Goal: Task Accomplishment & Management: Use online tool/utility

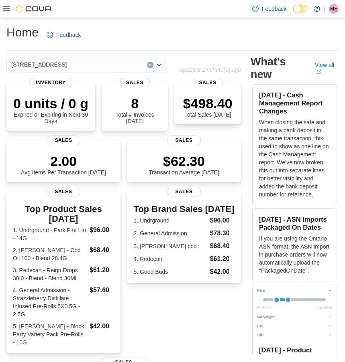
click at [7, 11] on icon at bounding box center [6, 8] width 6 height 5
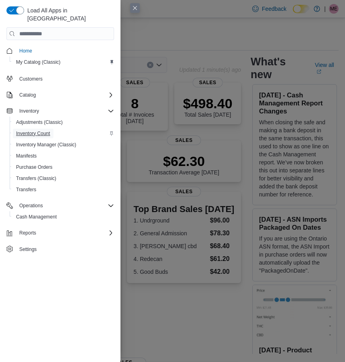
click at [38, 130] on span "Inventory Count" at bounding box center [33, 133] width 34 height 6
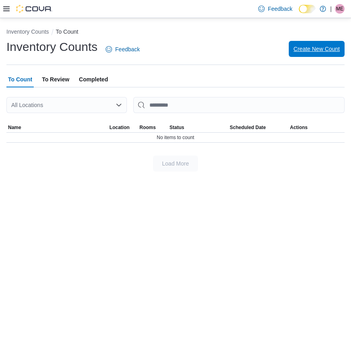
click at [319, 49] on span "Create New Count" at bounding box center [316, 49] width 46 height 8
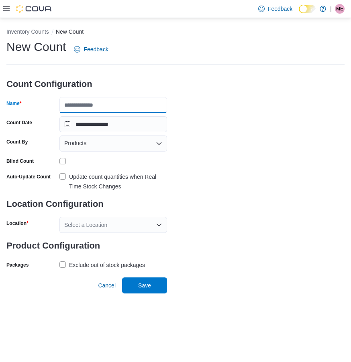
click at [103, 104] on input "Name" at bounding box center [113, 105] width 108 height 16
type input "******"
click at [105, 227] on div "Select a Location" at bounding box center [113, 225] width 108 height 16
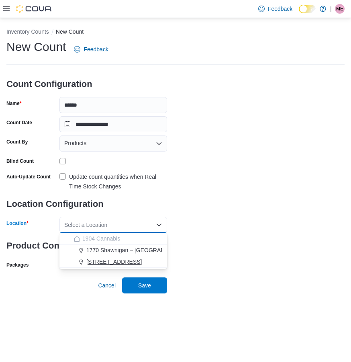
click at [109, 260] on span "720 First Ave" at bounding box center [113, 262] width 55 height 8
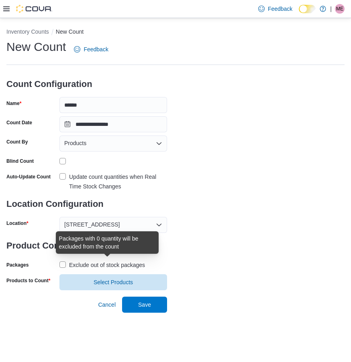
click at [107, 267] on div "Exclude out of stock packages" at bounding box center [107, 265] width 76 height 10
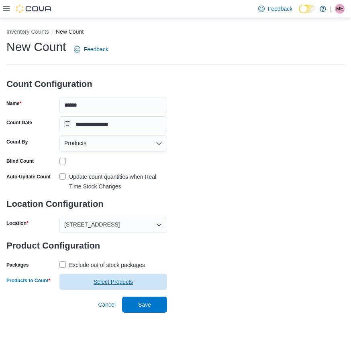
click at [110, 281] on span "Select Products" at bounding box center [112, 282] width 39 height 8
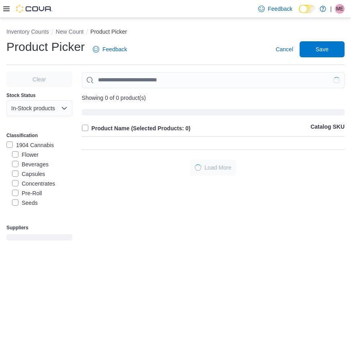
click at [32, 165] on label "Beverages" at bounding box center [30, 165] width 37 height 10
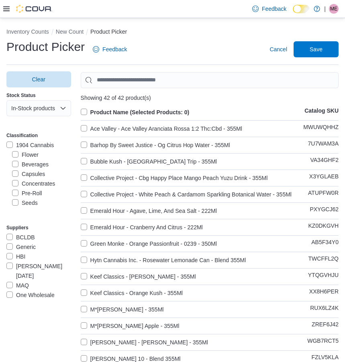
click at [86, 110] on label "Product Name (Selected Products: 0)" at bounding box center [135, 113] width 109 height 10
click at [319, 49] on span "Save" at bounding box center [315, 49] width 13 height 8
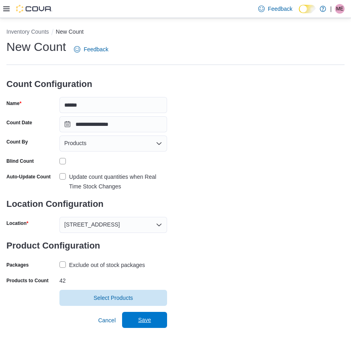
click at [144, 320] on span "Save" at bounding box center [144, 320] width 13 height 8
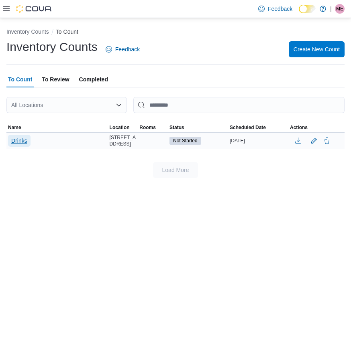
click at [24, 143] on span "Drinks" at bounding box center [19, 141] width 16 height 8
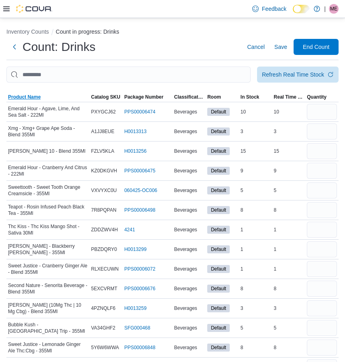
click at [28, 100] on span "Product Name" at bounding box center [24, 97] width 32 height 6
